Goal: Transaction & Acquisition: Purchase product/service

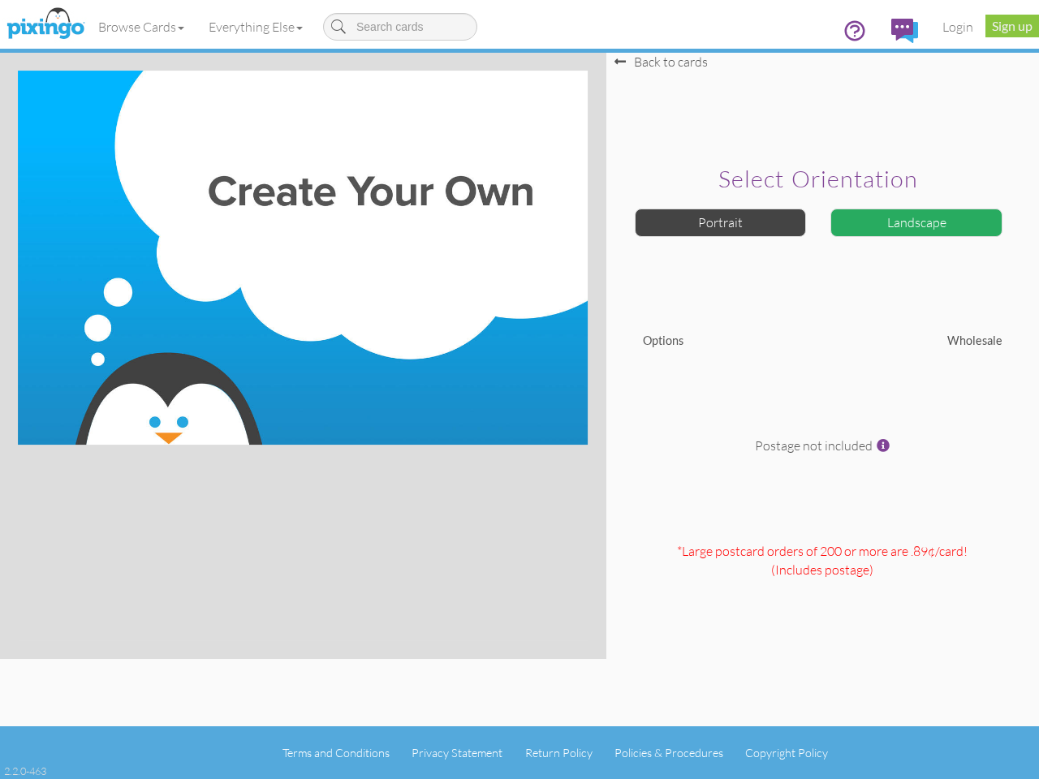
click at [520, 390] on img at bounding box center [303, 258] width 570 height 374
click at [142, 27] on link "Browse Cards" at bounding box center [141, 26] width 110 height 41
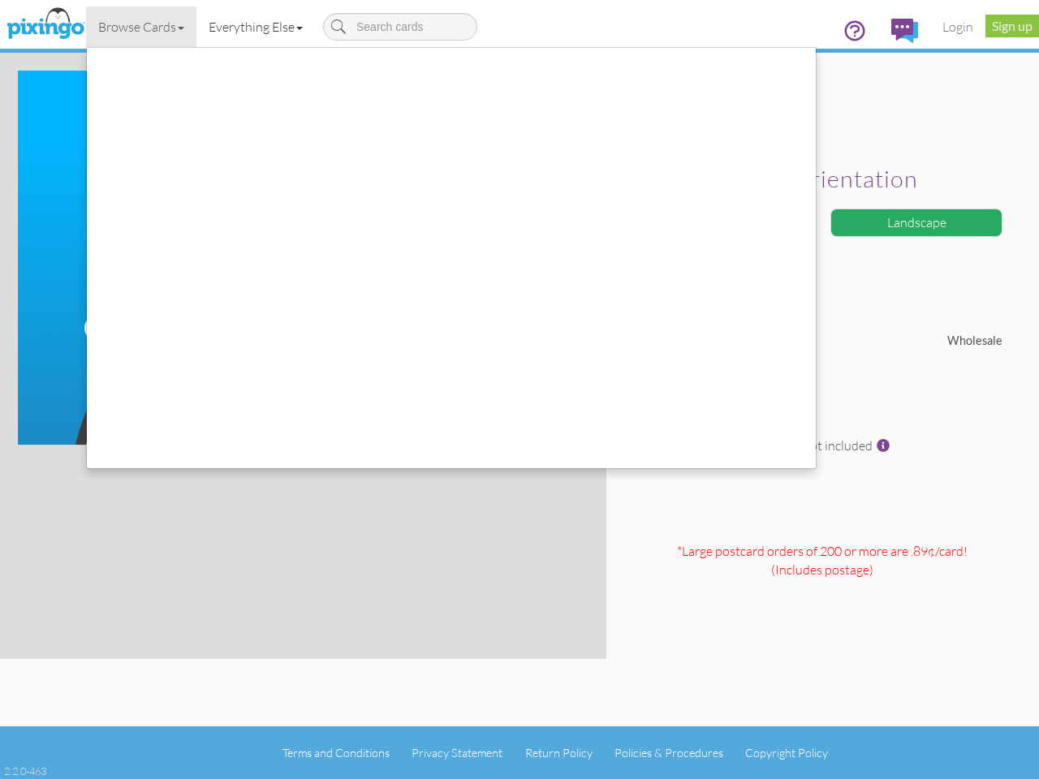
click at [259, 27] on link "Everything Else" at bounding box center [255, 26] width 119 height 41
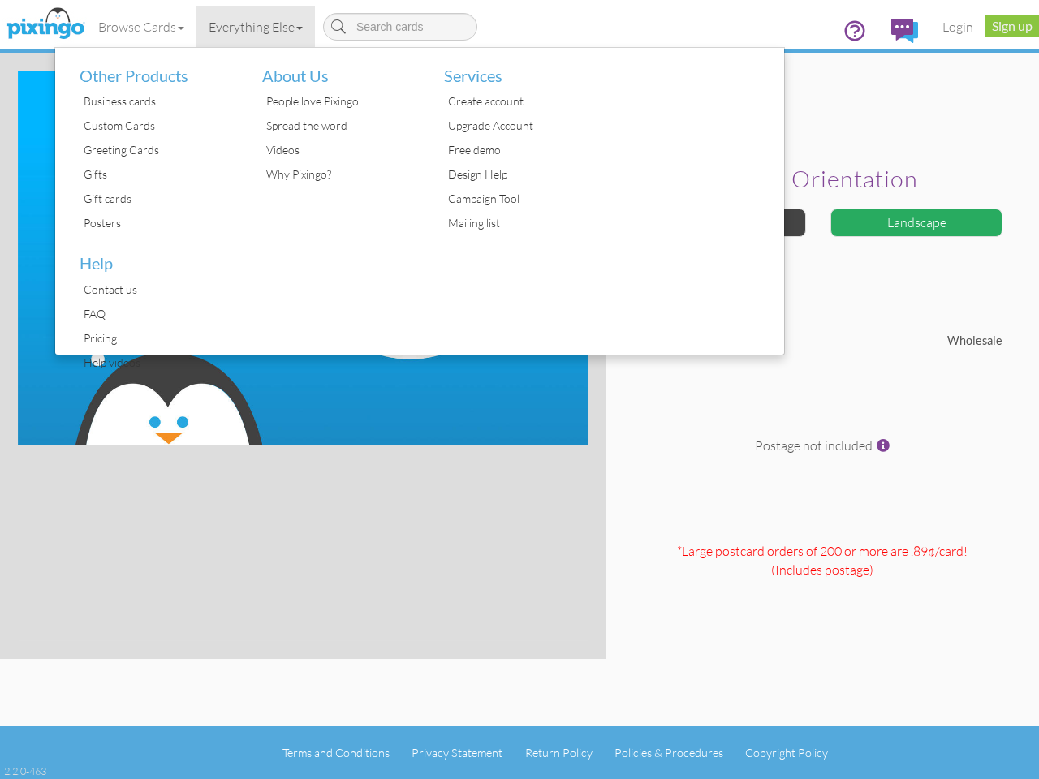
click at [721, 222] on div at bounding box center [693, 201] width 183 height 307
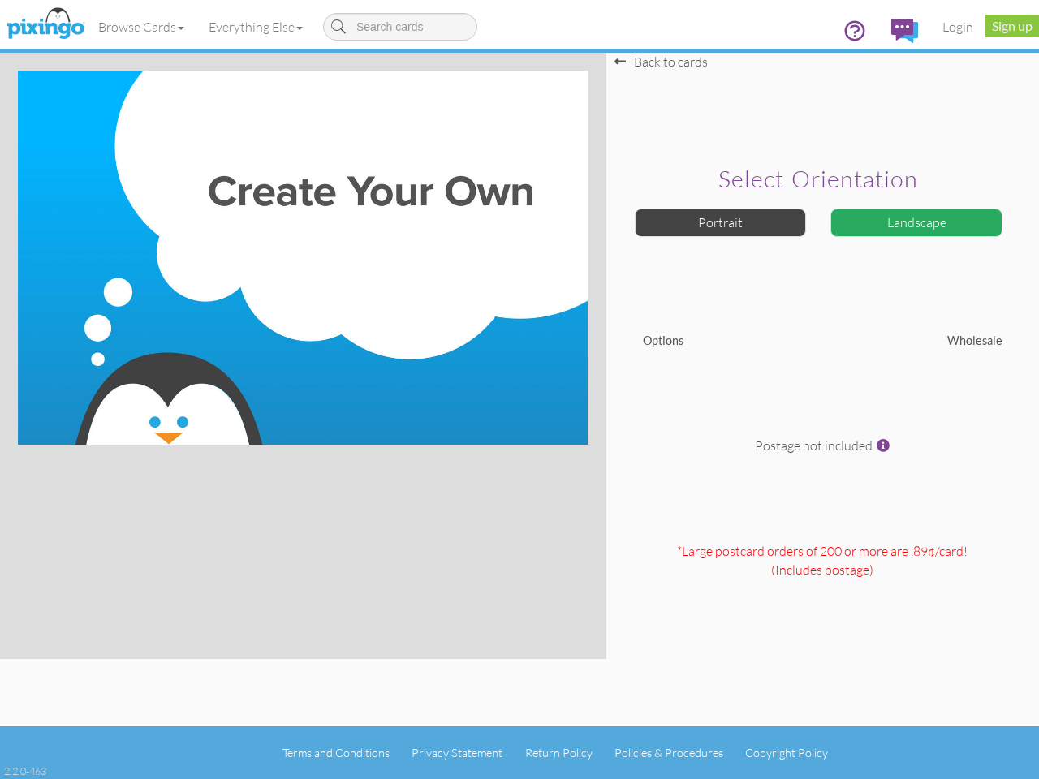
click at [917, 222] on div "Landscape" at bounding box center [917, 223] width 172 height 28
click at [883, 446] on span at bounding box center [883, 445] width 13 height 13
